Goal: Navigation & Orientation: Find specific page/section

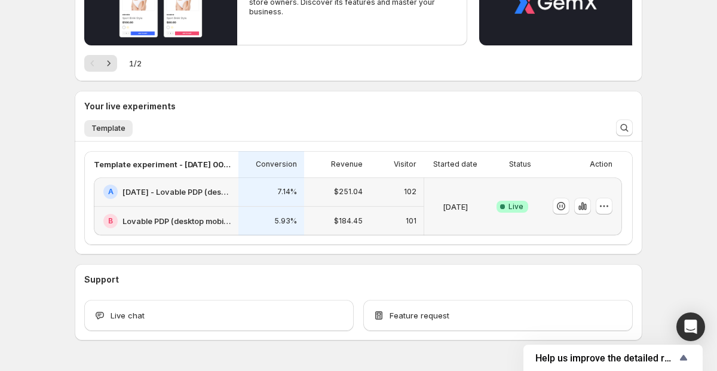
scroll to position [191, 0]
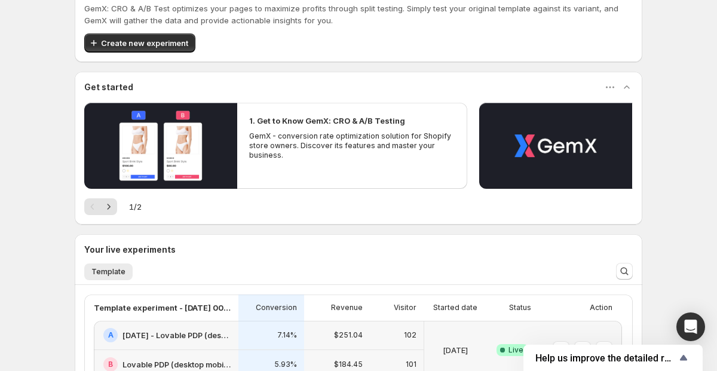
scroll to position [32, 0]
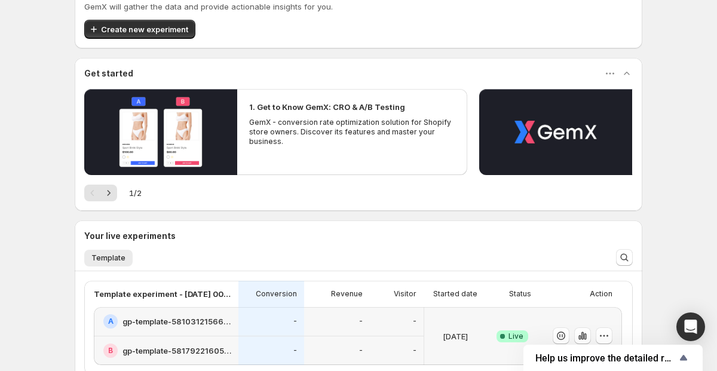
scroll to position [216, 0]
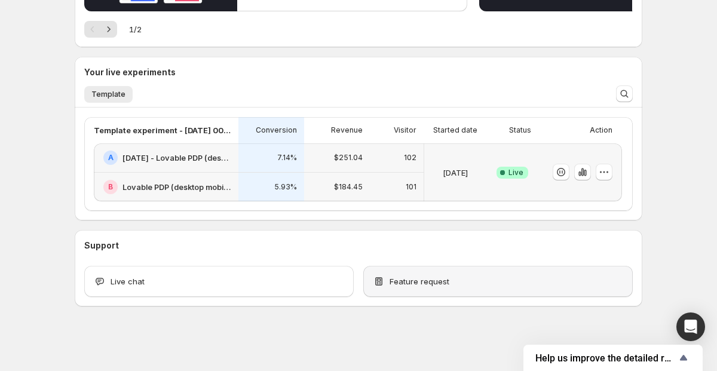
click at [448, 285] on div "Feature request" at bounding box center [498, 282] width 250 height 12
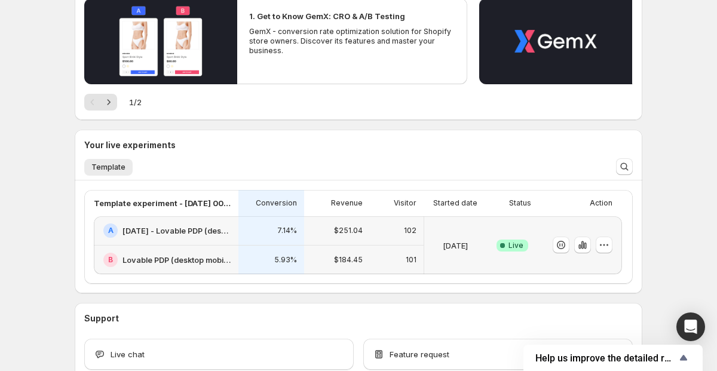
scroll to position [109, 0]
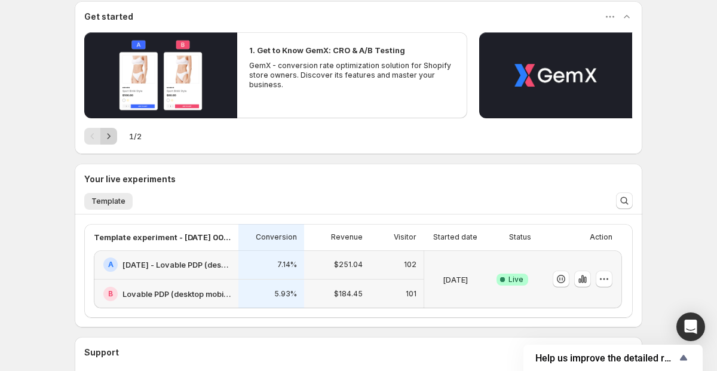
click at [109, 133] on icon "Next" at bounding box center [109, 136] width 12 height 12
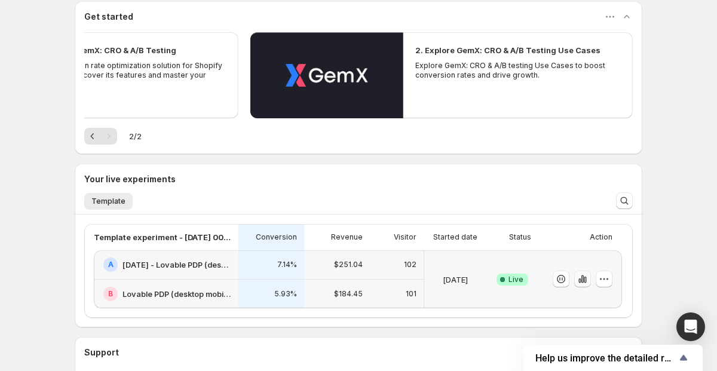
click at [582, 280] on icon "button" at bounding box center [583, 280] width 2 height 8
